Goal: Information Seeking & Learning: Learn about a topic

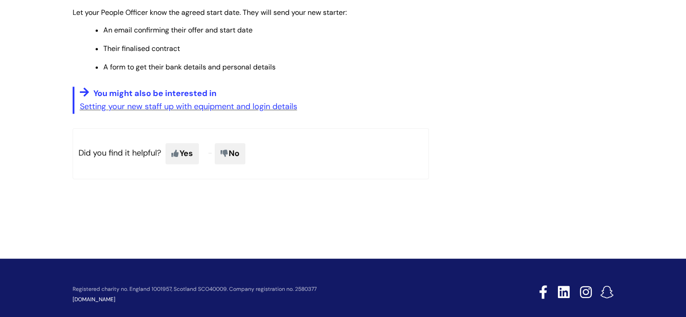
scroll to position [1288, 0]
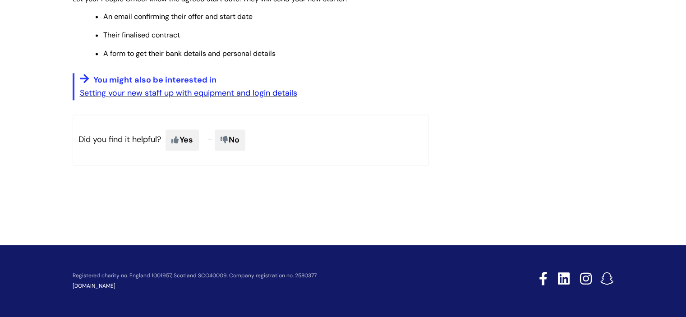
click at [188, 95] on link "Setting your new staff up with equipment and login details" at bounding box center [188, 93] width 217 height 11
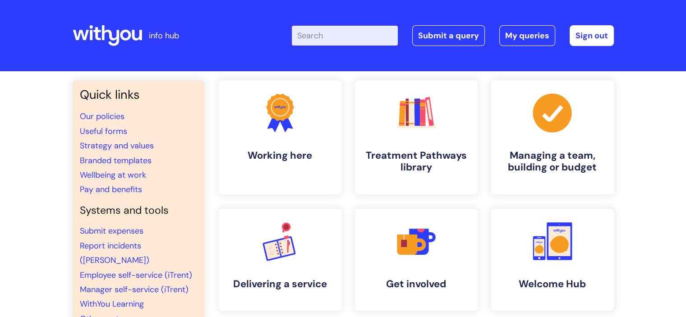
click at [366, 36] on input "Enter your search term here..." at bounding box center [345, 36] width 106 height 20
type input "buget code"
click button "Search" at bounding box center [0, 0] width 0 height 0
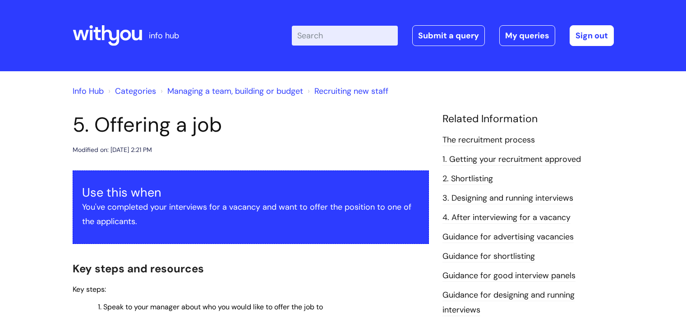
scroll to position [1288, 0]
